Goal: Task Accomplishment & Management: Manage account settings

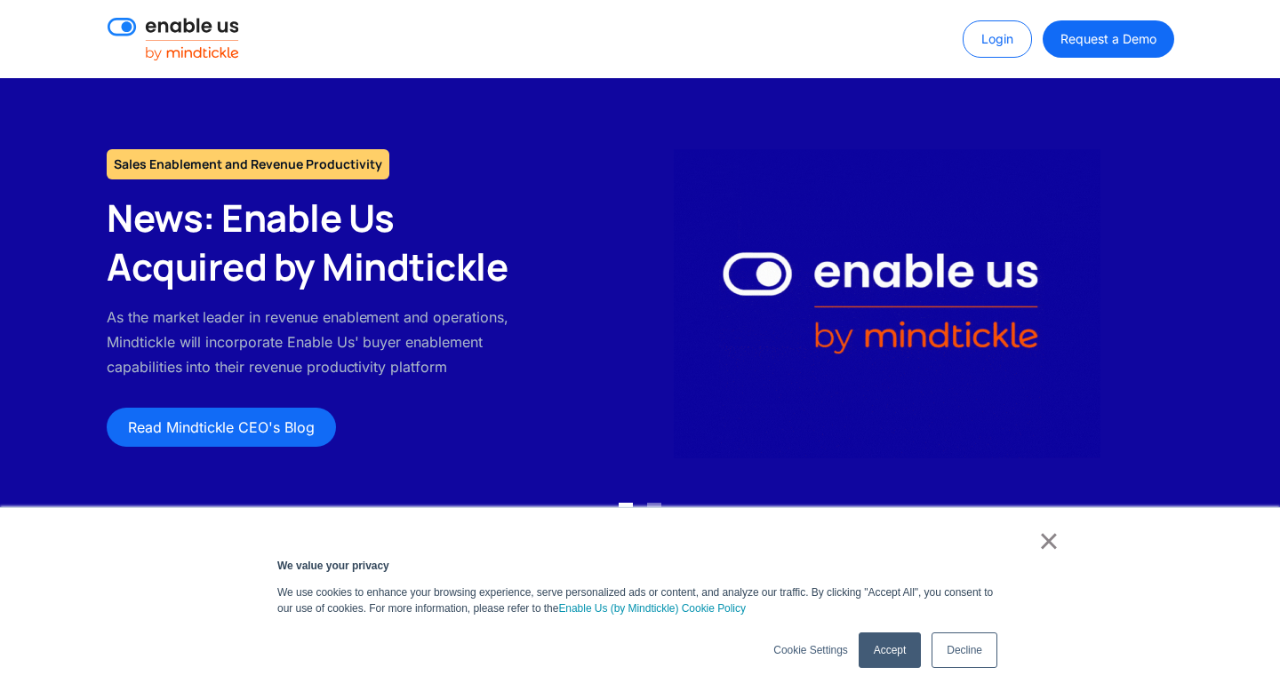
click at [885, 652] on link "Accept" at bounding box center [889, 651] width 62 height 36
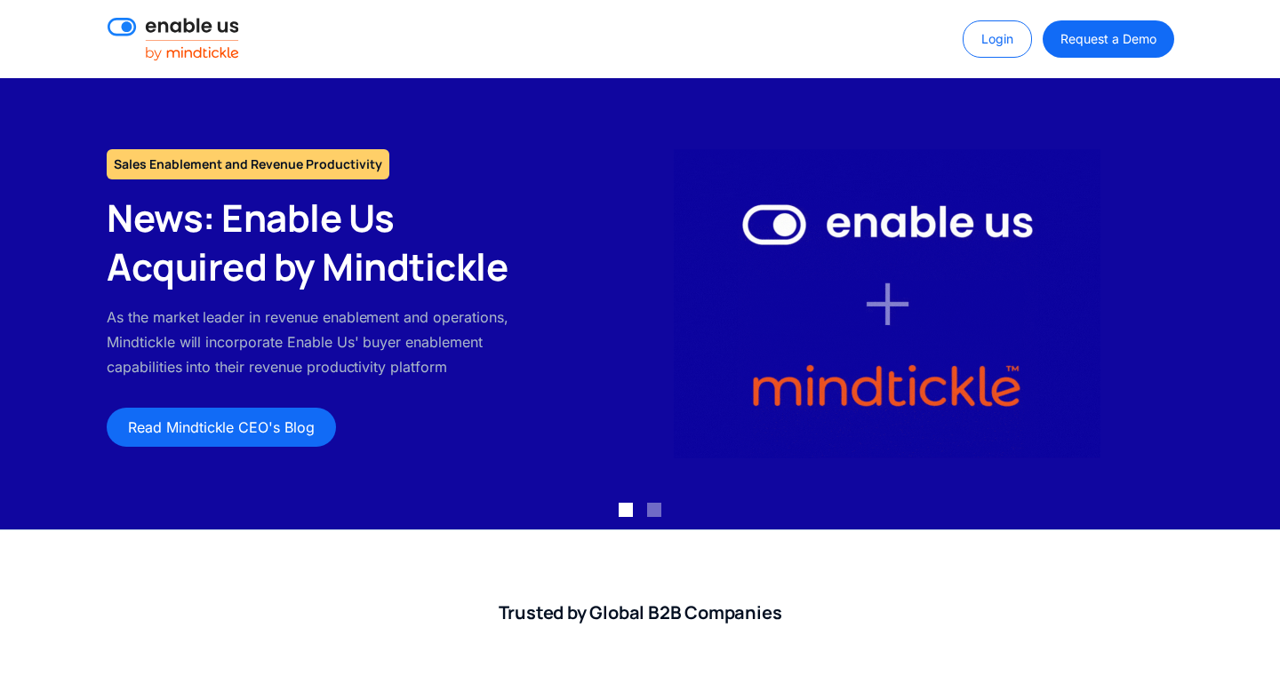
click at [186, 29] on img at bounding box center [174, 39] width 132 height 43
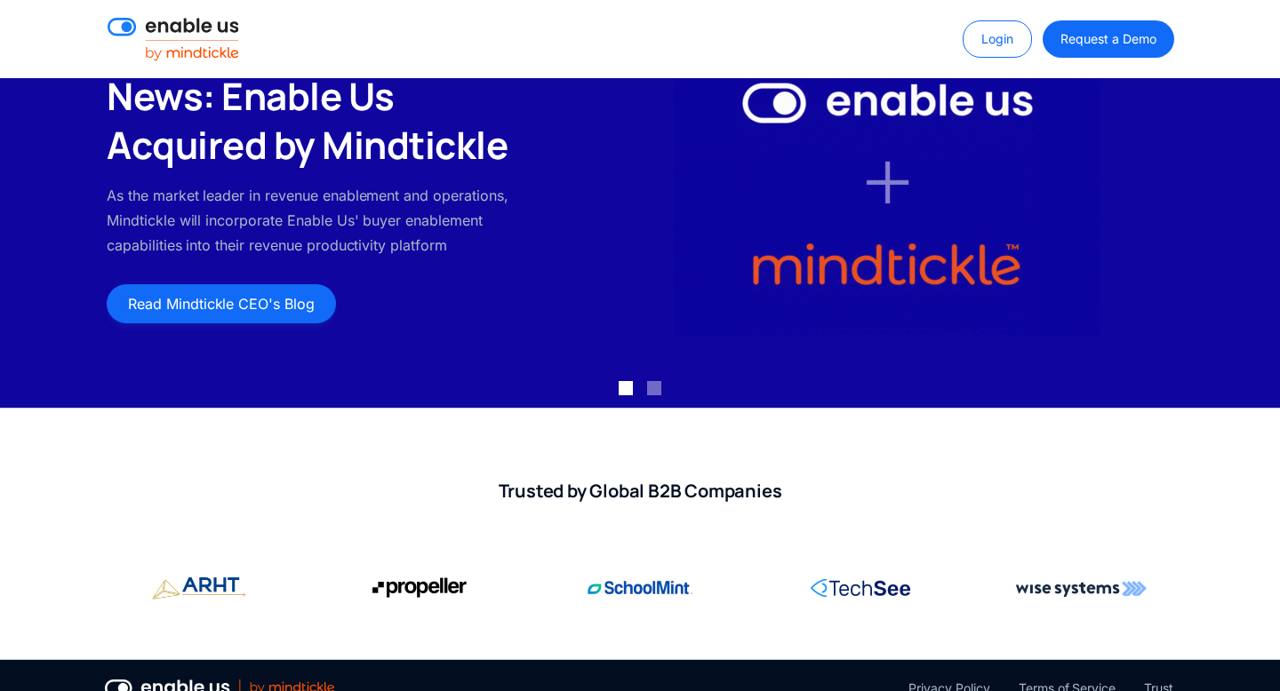
scroll to position [180, 0]
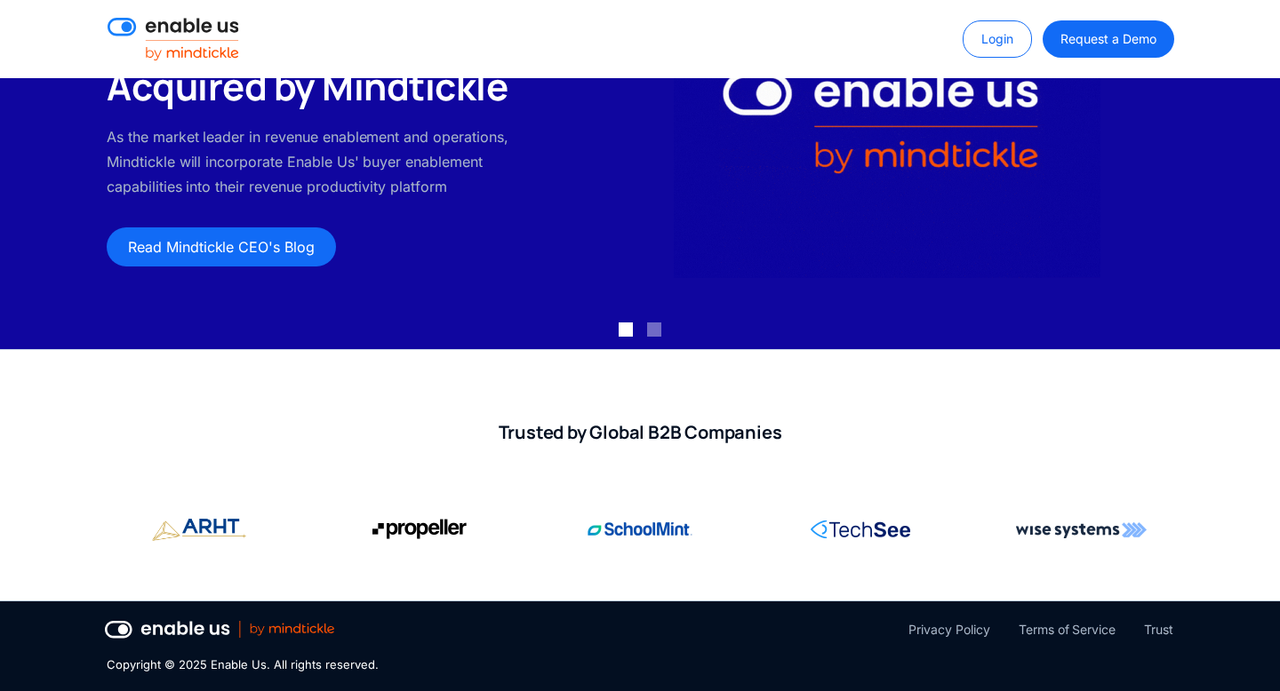
click at [978, 33] on link "Login" at bounding box center [996, 38] width 69 height 37
